Goal: Transaction & Acquisition: Download file/media

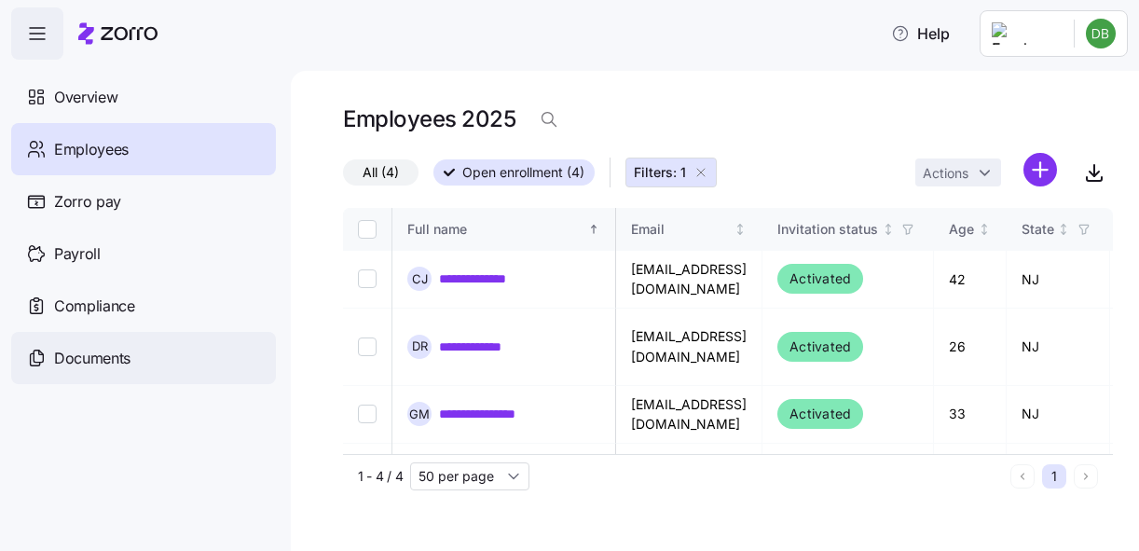
click at [117, 355] on span "Documents" at bounding box center [92, 358] width 76 height 23
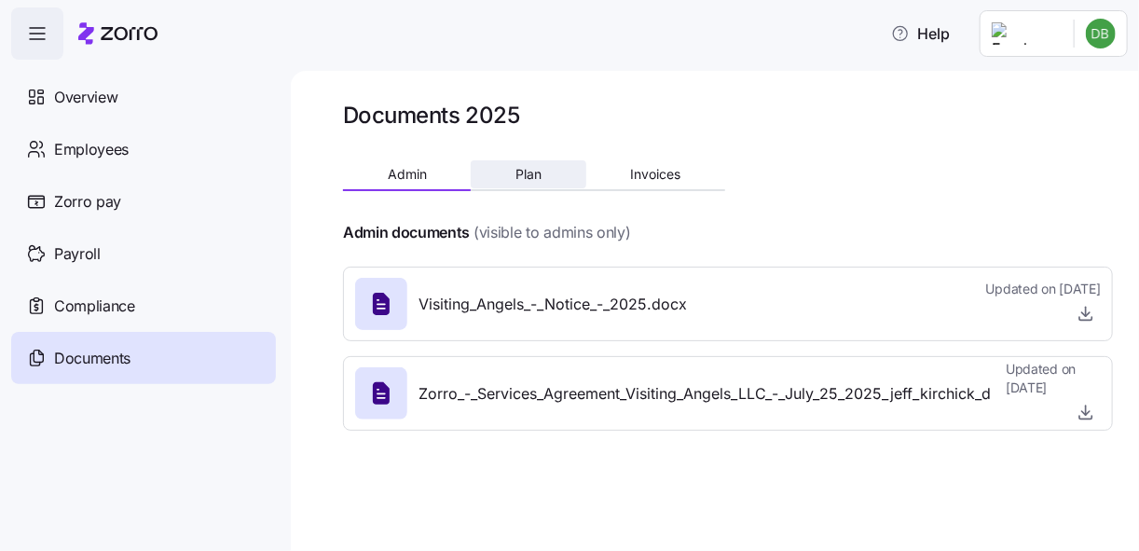
click at [517, 170] on span "Plan" at bounding box center [529, 174] width 26 height 13
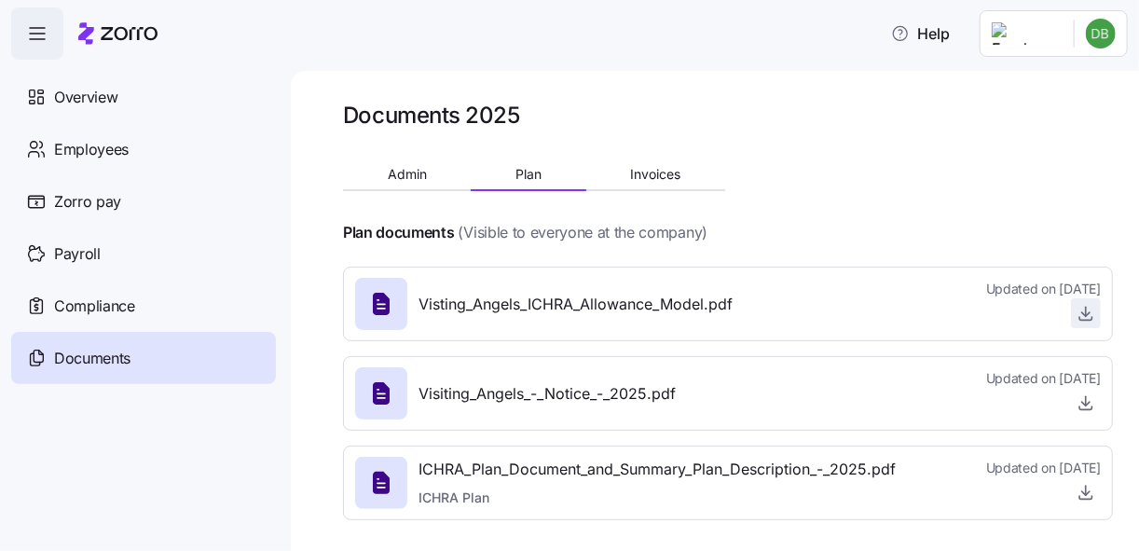
click at [1077, 317] on icon "button" at bounding box center [1086, 313] width 19 height 19
